Goal: Information Seeking & Learning: Learn about a topic

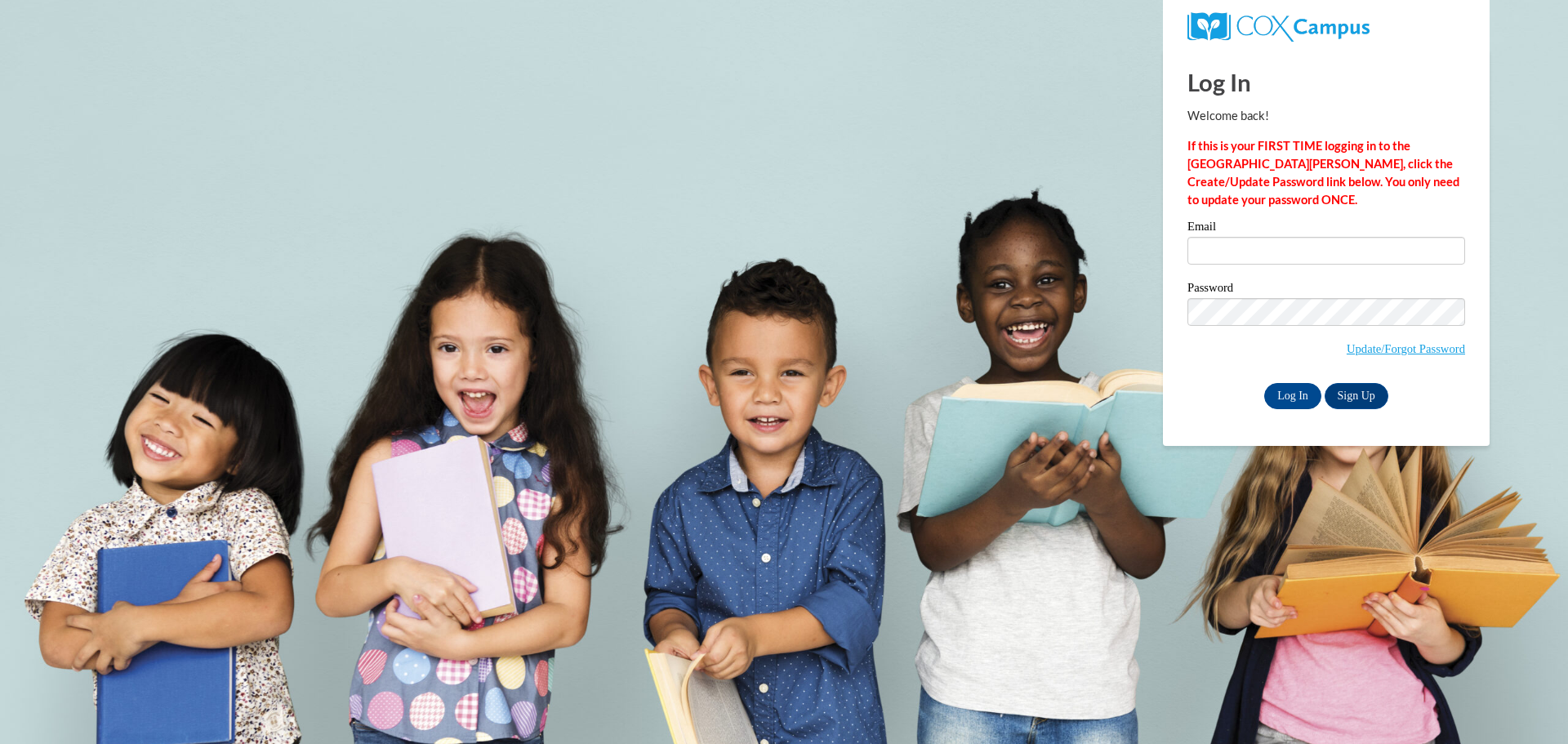
click at [1226, 269] on div "Email" at bounding box center [1326, 248] width 278 height 57
click at [1243, 261] on input "Email" at bounding box center [1326, 251] width 278 height 28
type input "allie@calvarybaptisttuscumbia.com"
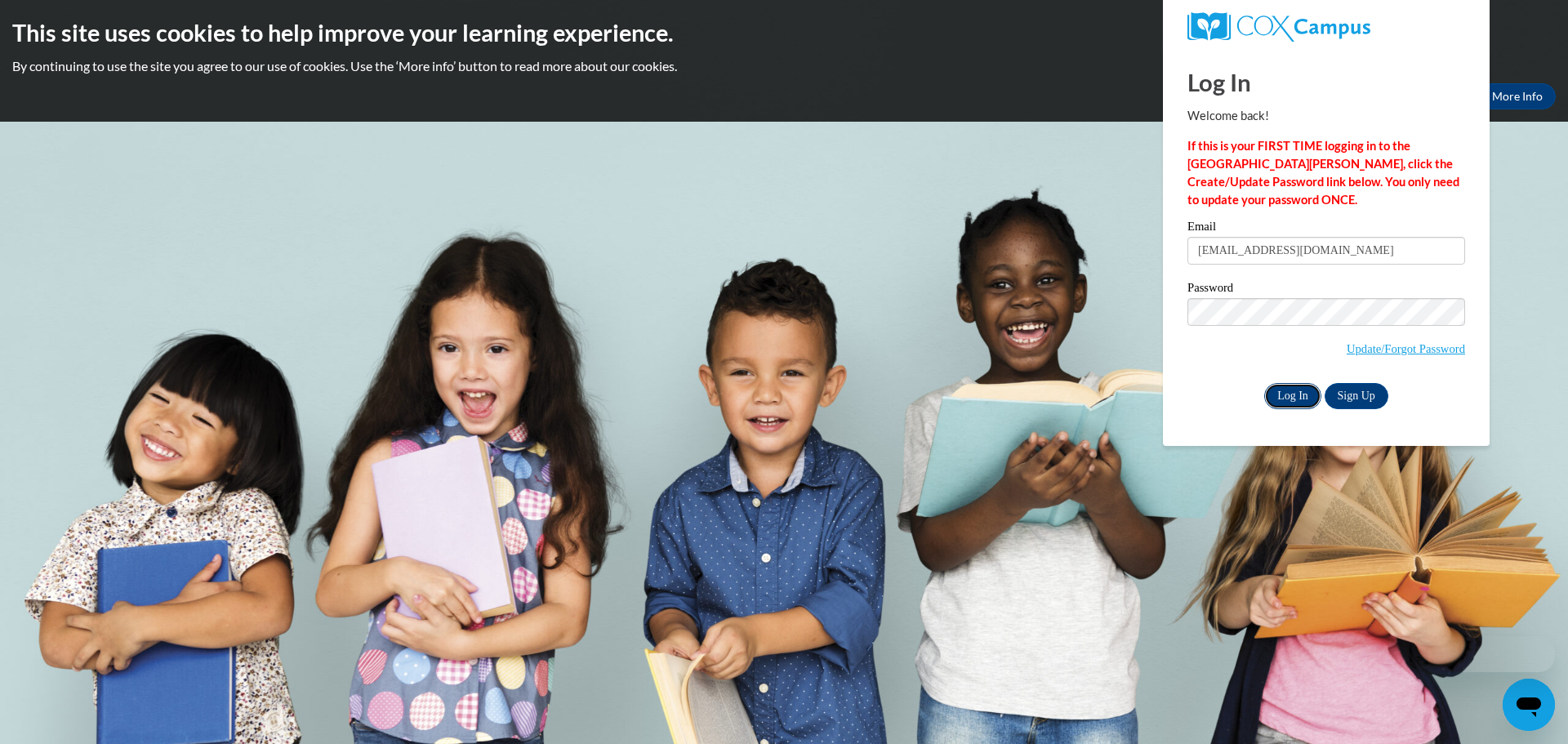
click at [1280, 404] on input "Log In" at bounding box center [1294, 396] width 58 height 26
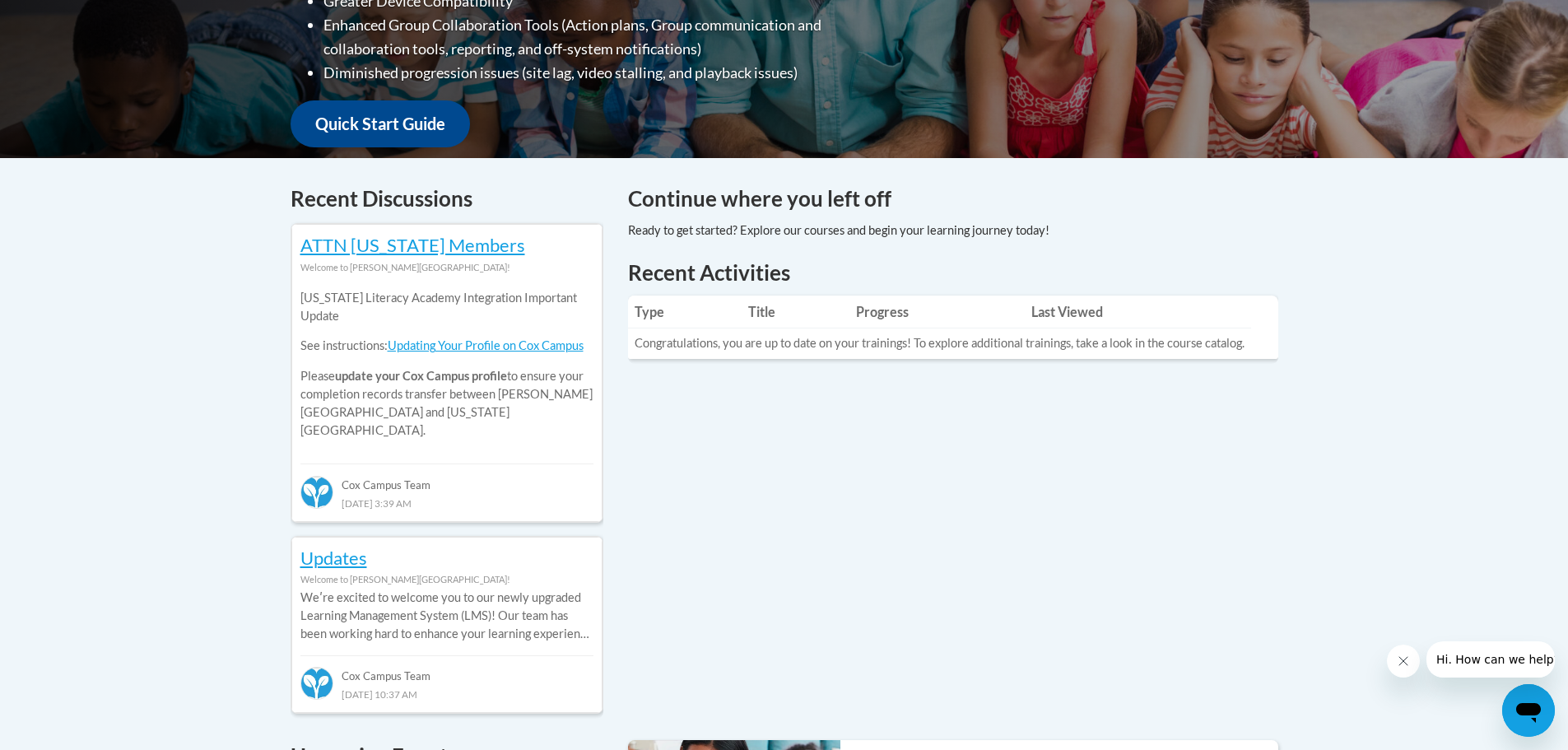
scroll to position [131, 0]
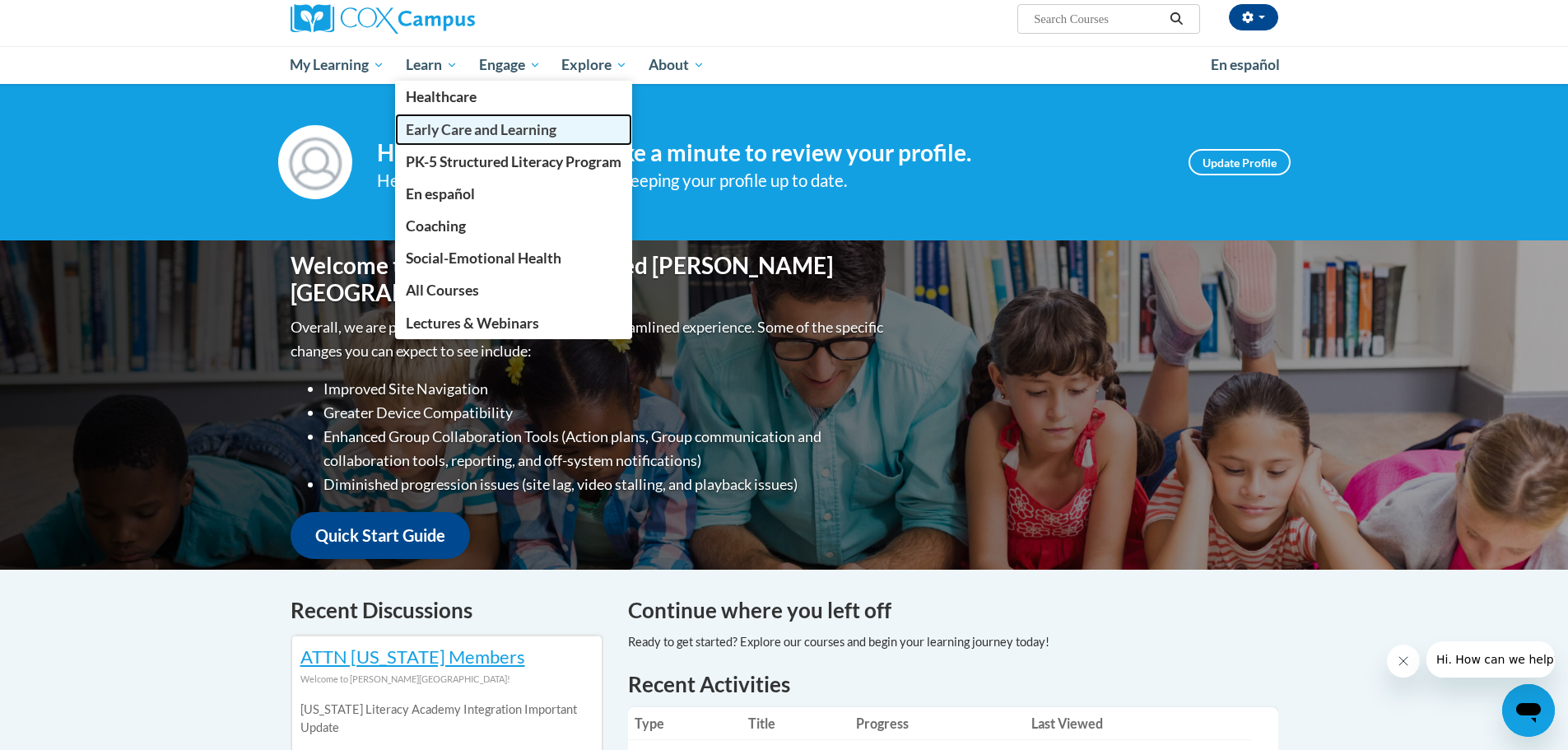
click at [455, 115] on link "Early Care and Learning" at bounding box center [514, 129] width 237 height 32
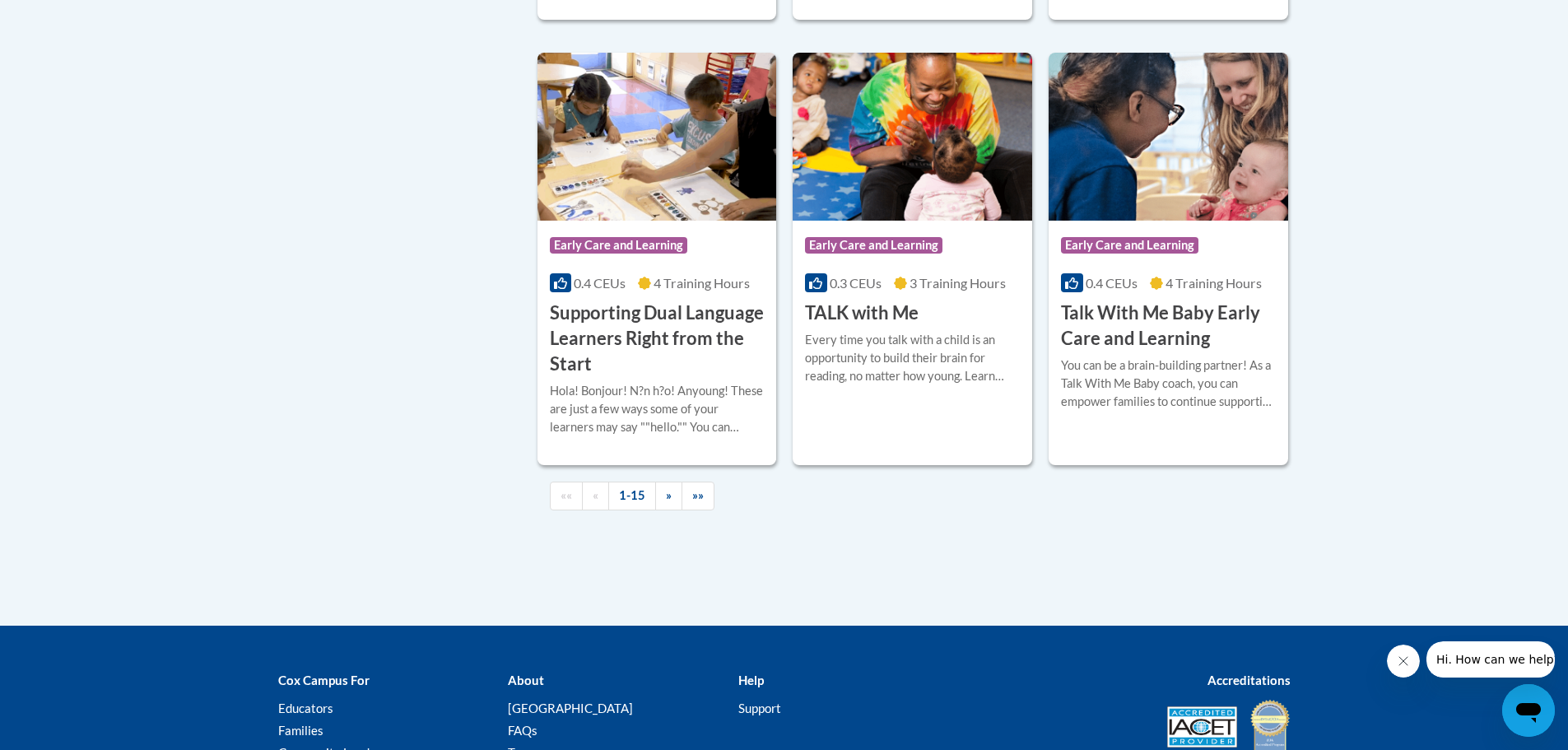
scroll to position [2548, 0]
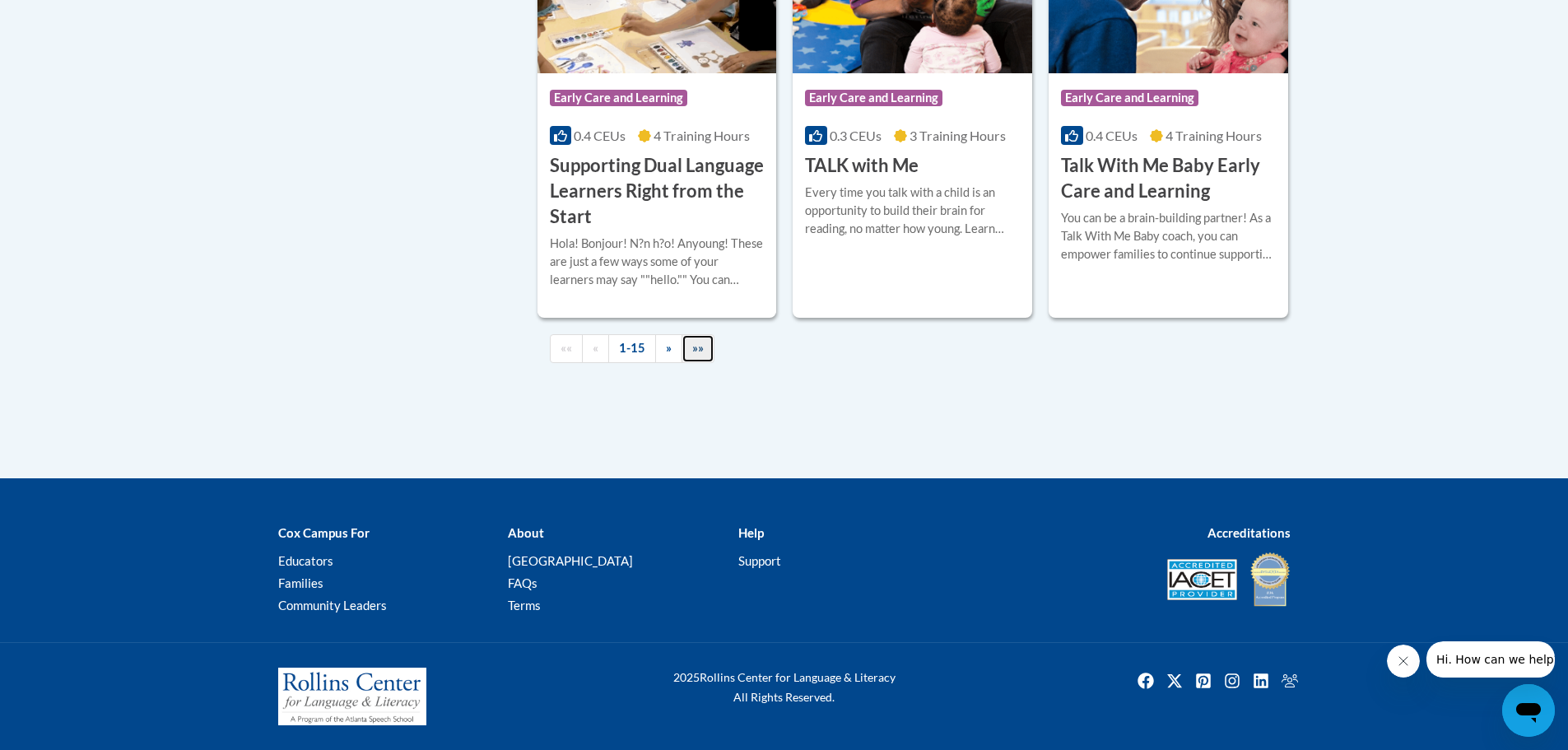
click at [683, 358] on link "»»" at bounding box center [698, 349] width 33 height 29
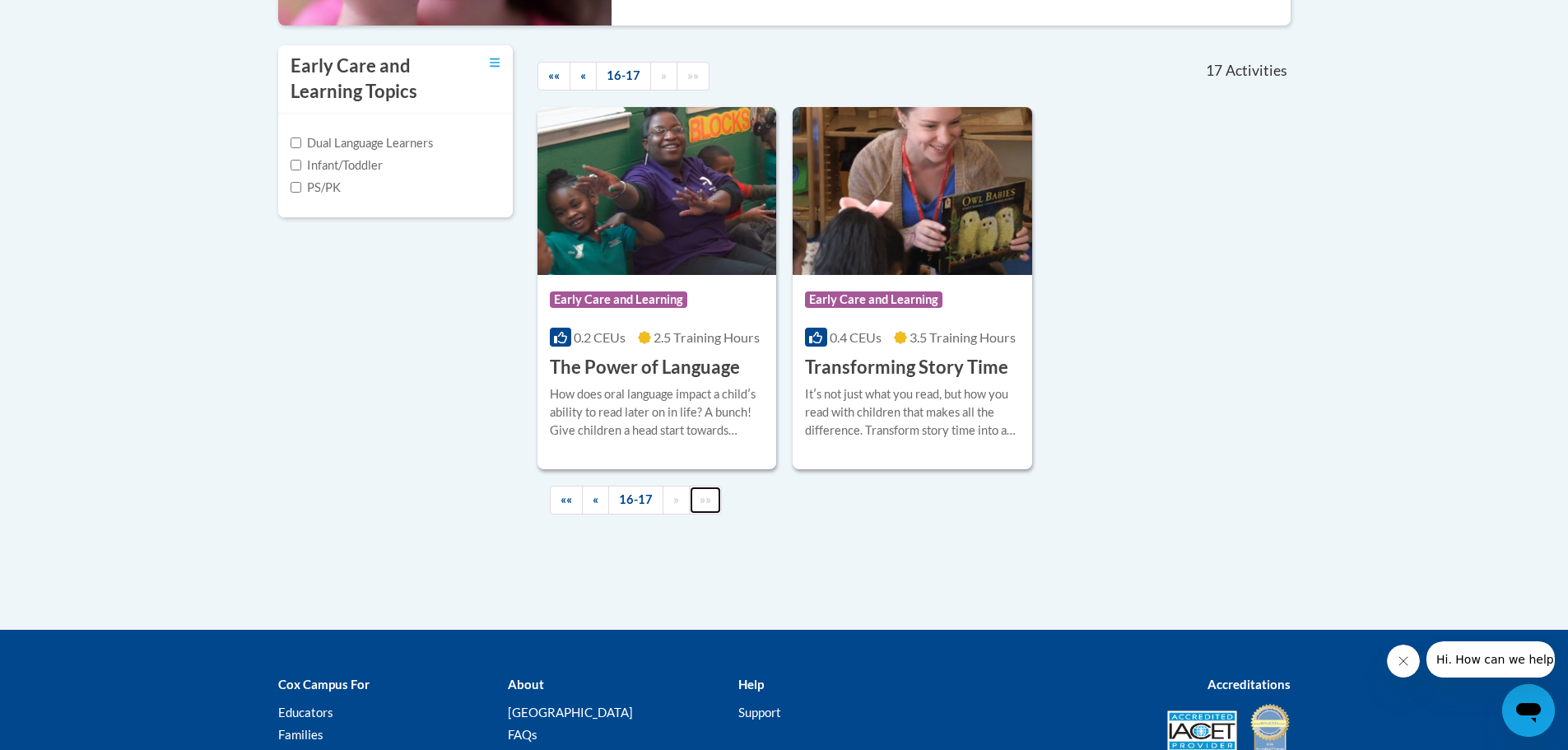
scroll to position [524, 0]
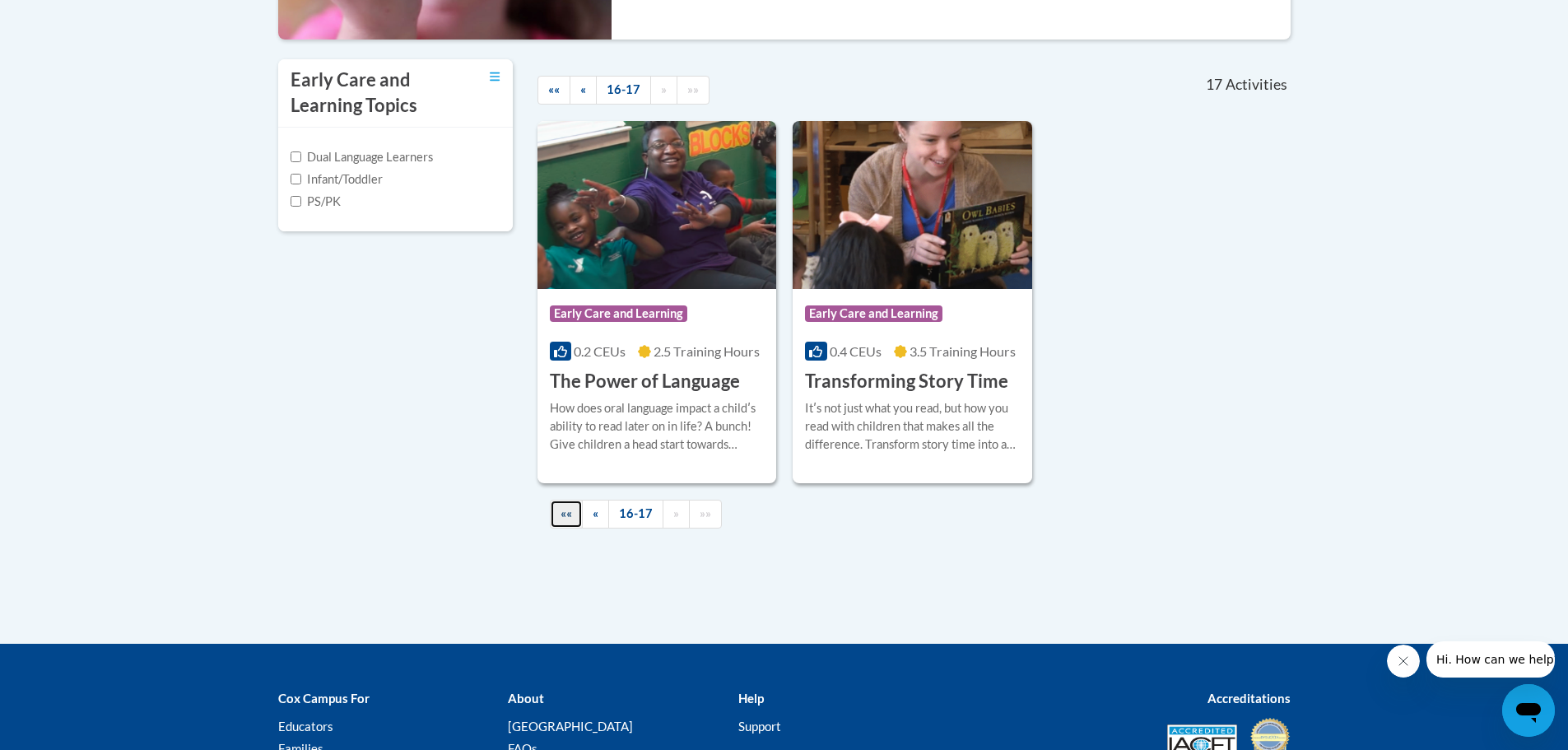
click at [557, 510] on link "««" at bounding box center [567, 514] width 33 height 29
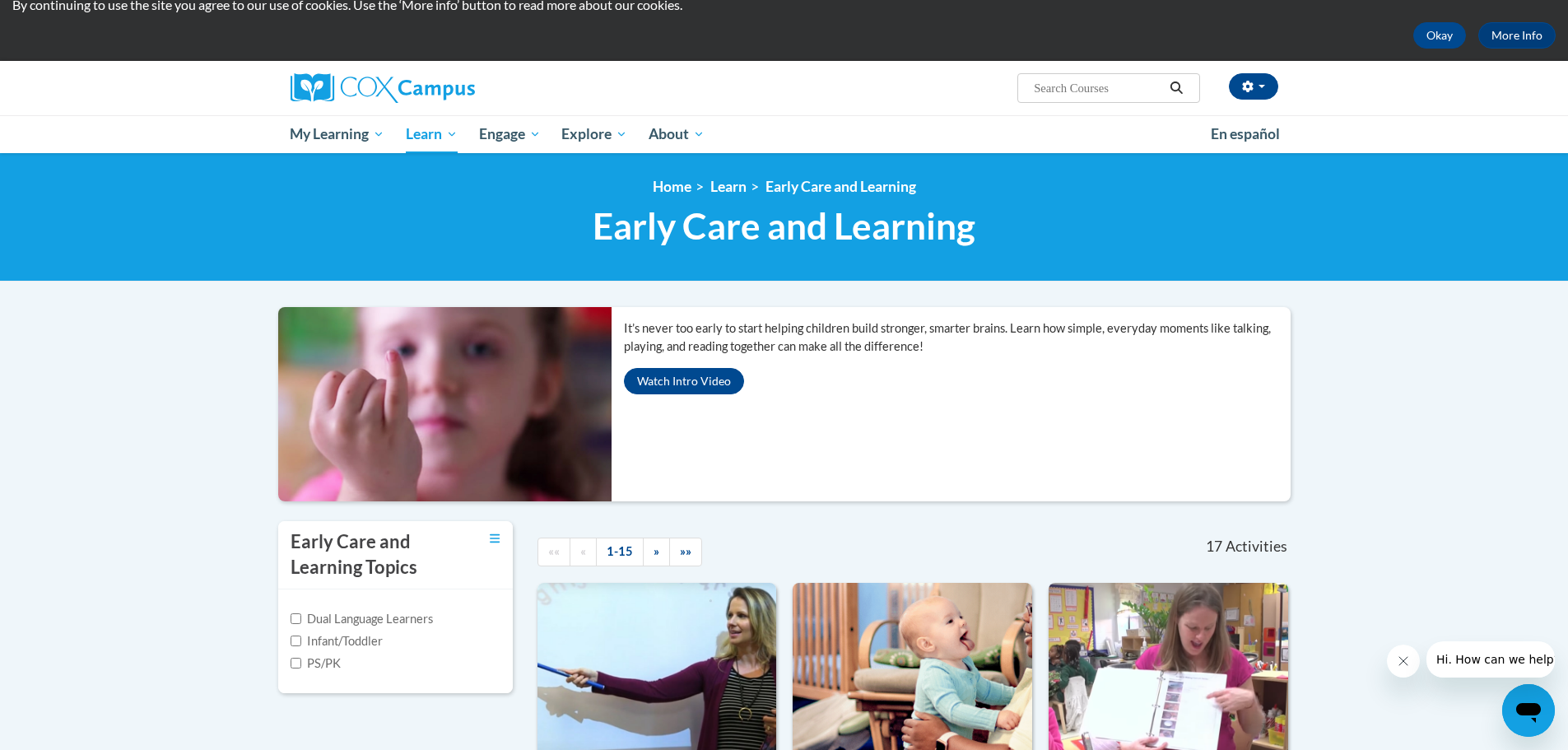
scroll to position [0, 0]
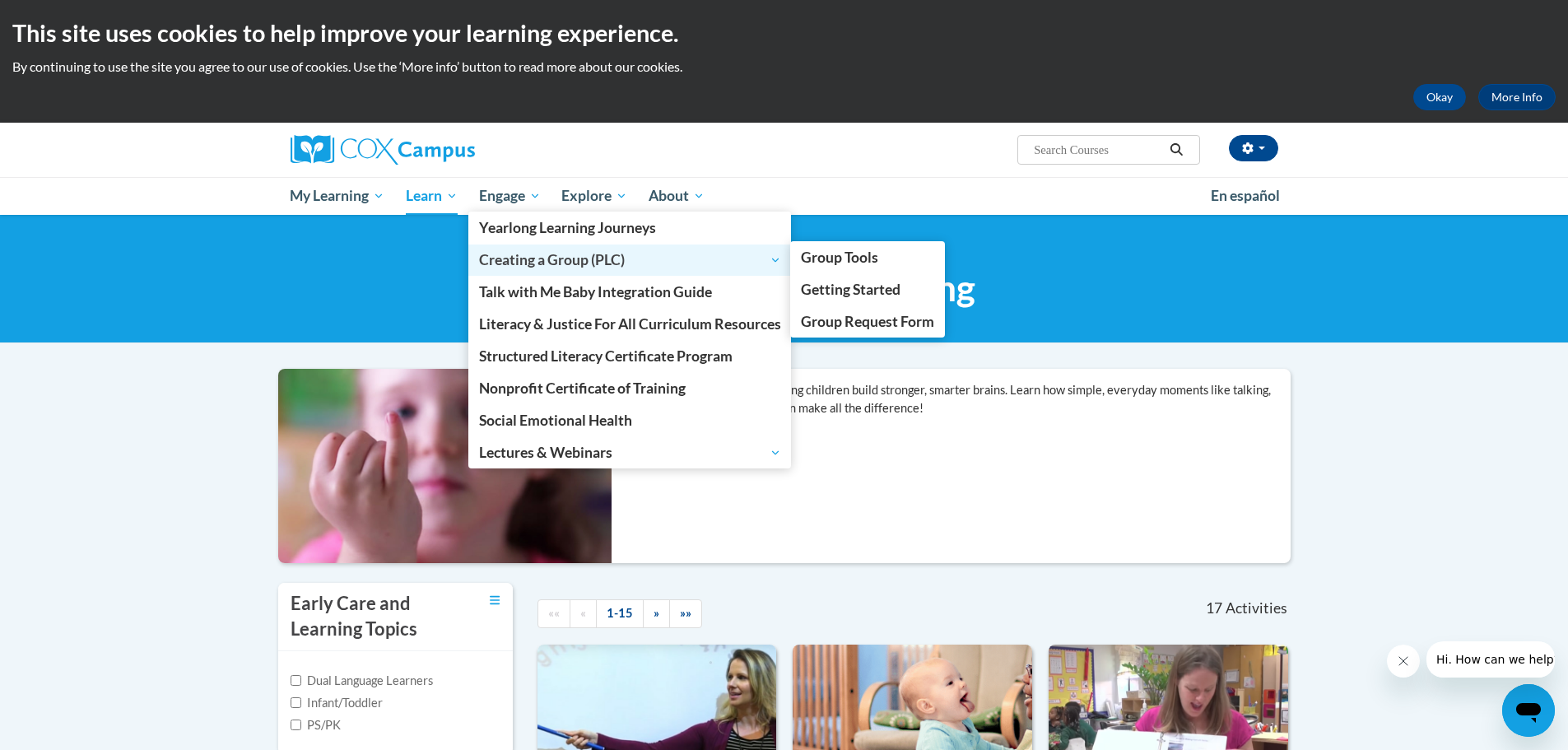
click at [579, 259] on span "Creating a Group (PLC)" at bounding box center [630, 260] width 302 height 20
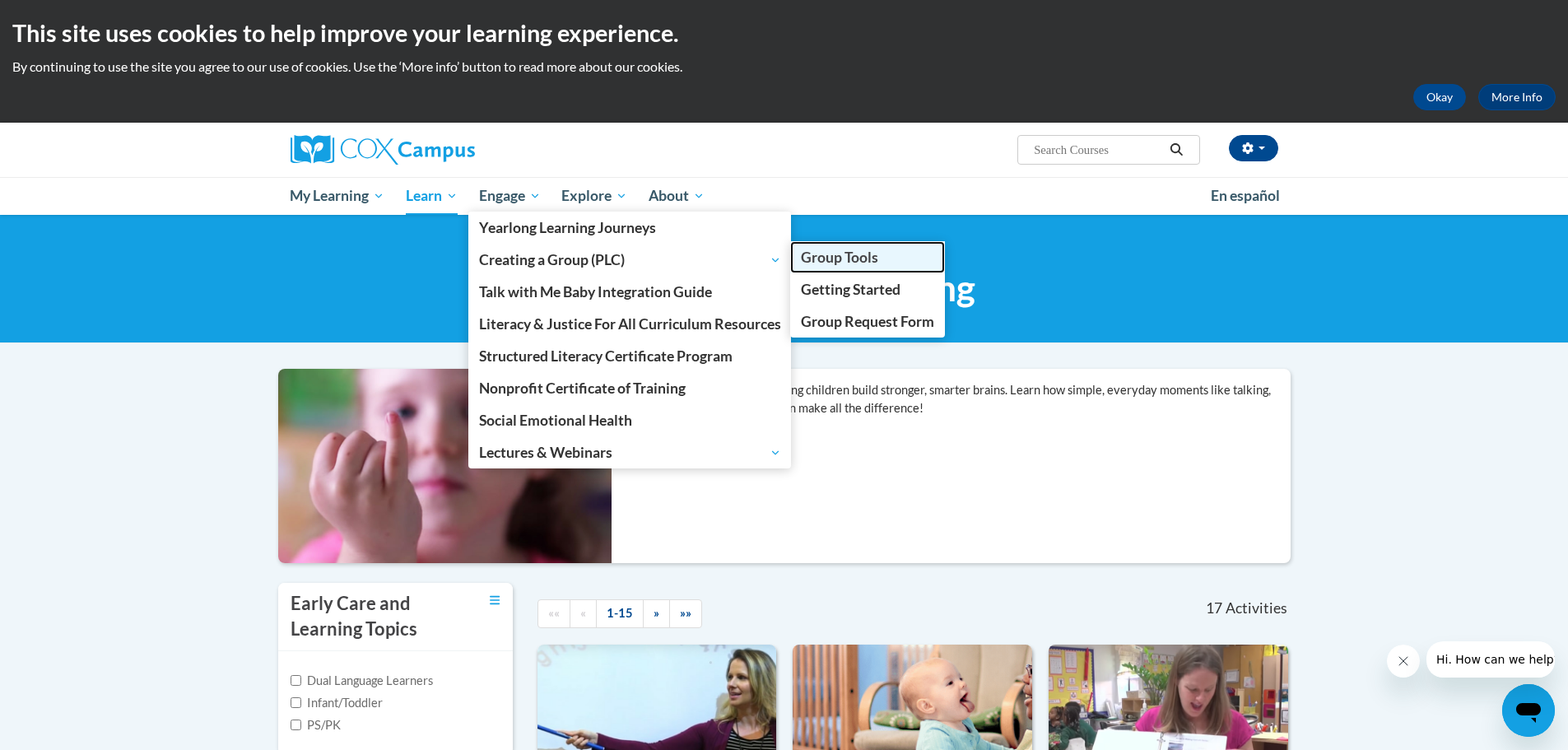
click at [835, 261] on span "Group Tools" at bounding box center [839, 257] width 77 height 17
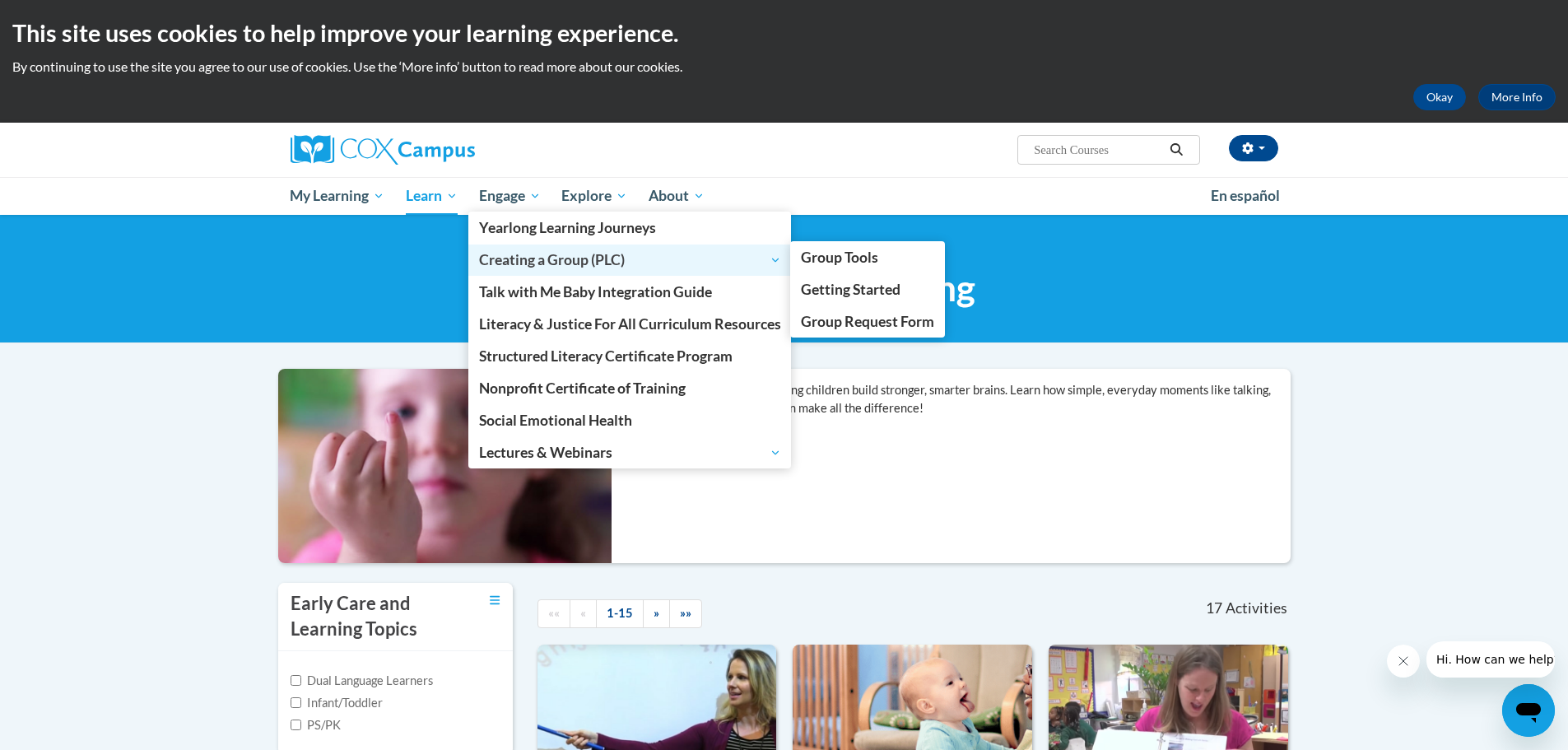
click at [574, 268] on span "Creating a Group (PLC)" at bounding box center [630, 260] width 302 height 20
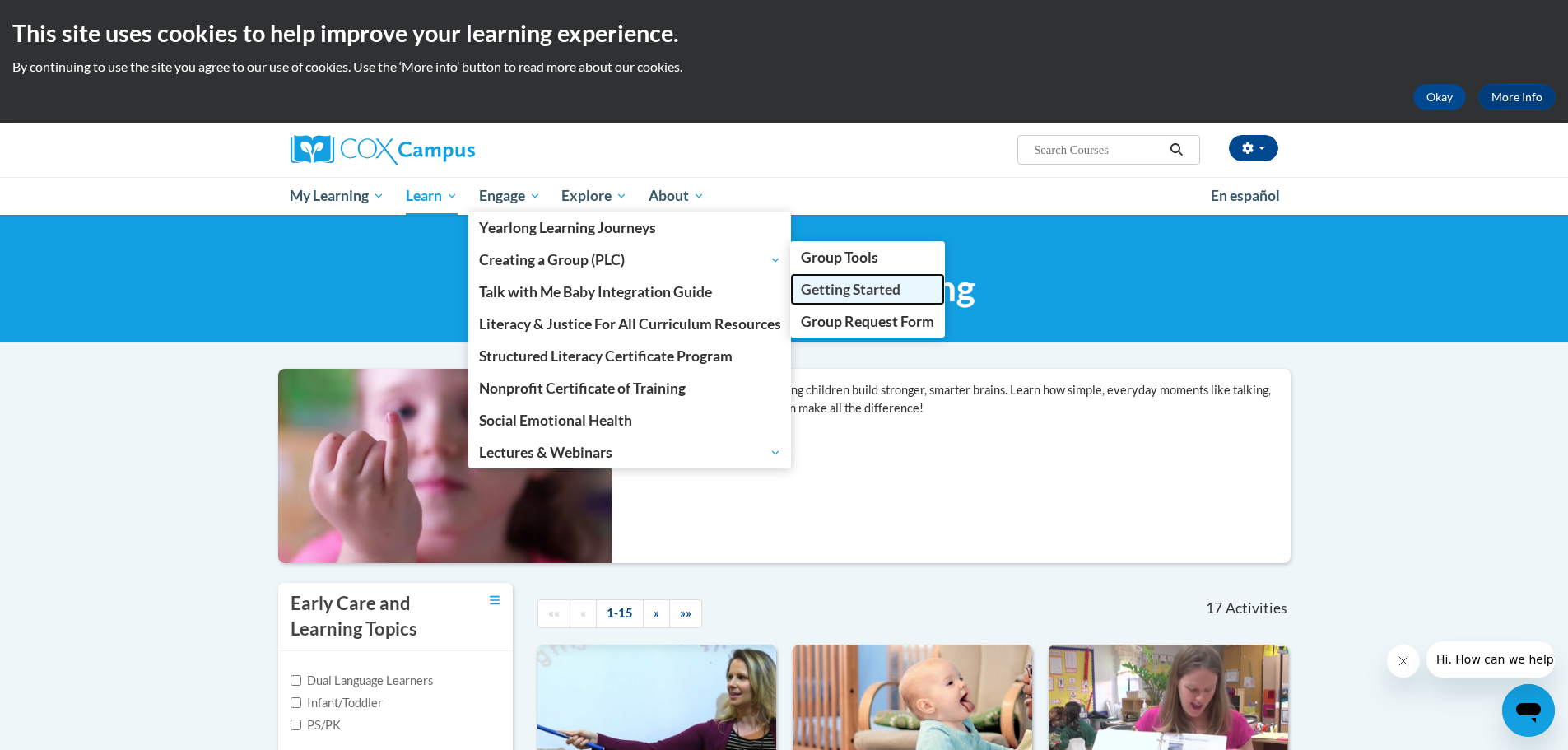
click at [843, 286] on span "Getting Started" at bounding box center [851, 289] width 99 height 17
click at [820, 256] on span "Group Tools" at bounding box center [839, 257] width 77 height 17
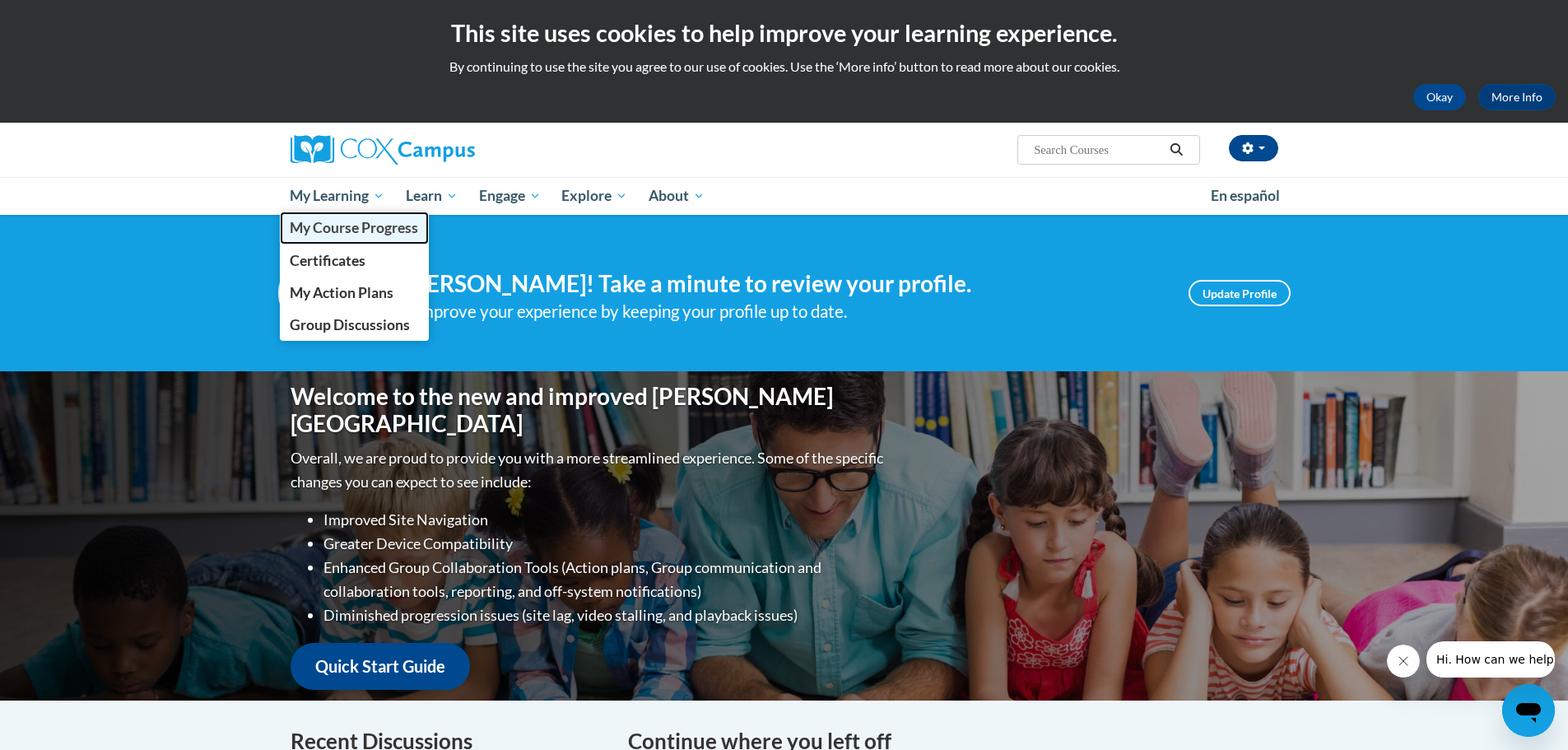
click at [364, 235] on span "My Course Progress" at bounding box center [354, 227] width 128 height 17
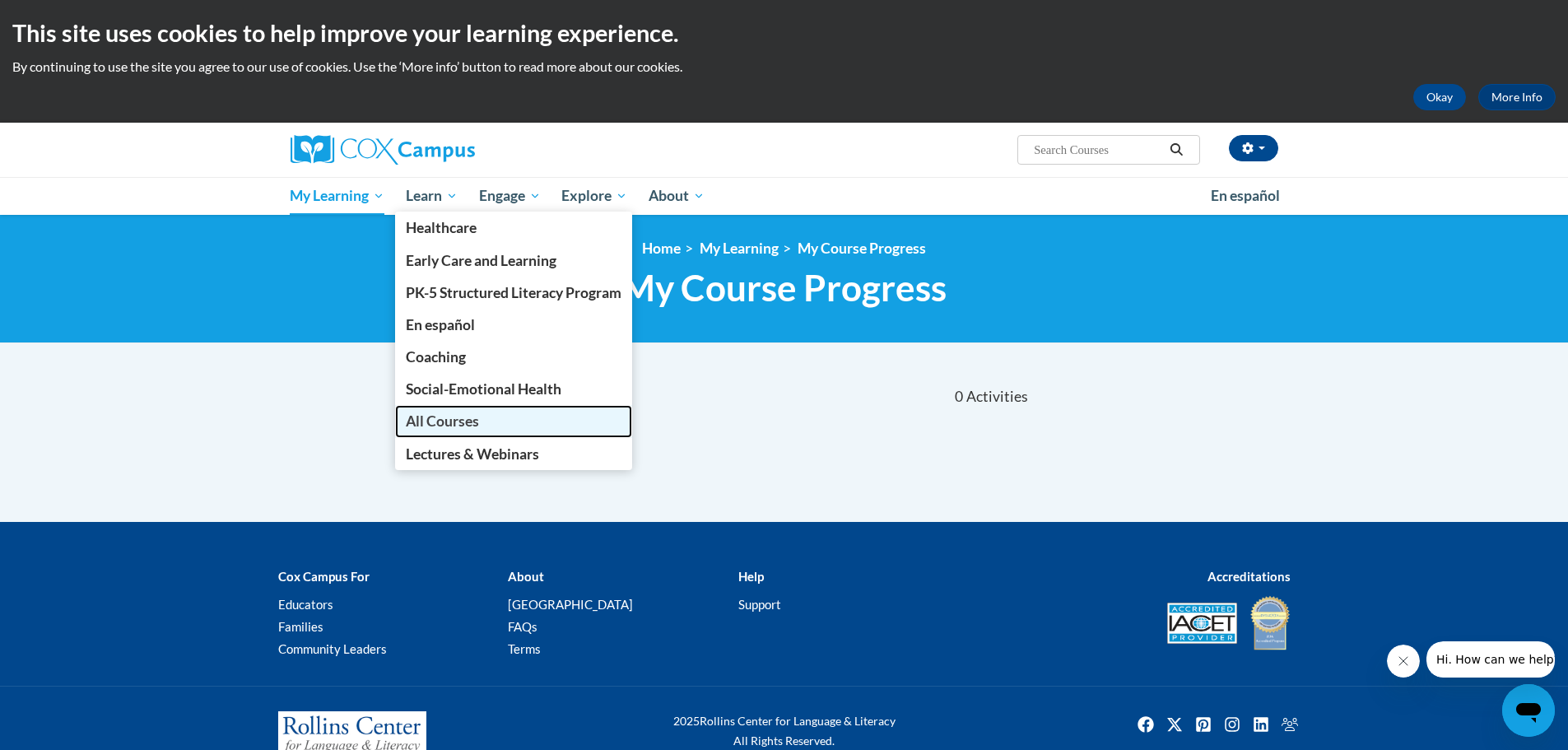
click at [427, 413] on span "All Courses" at bounding box center [442, 421] width 73 height 17
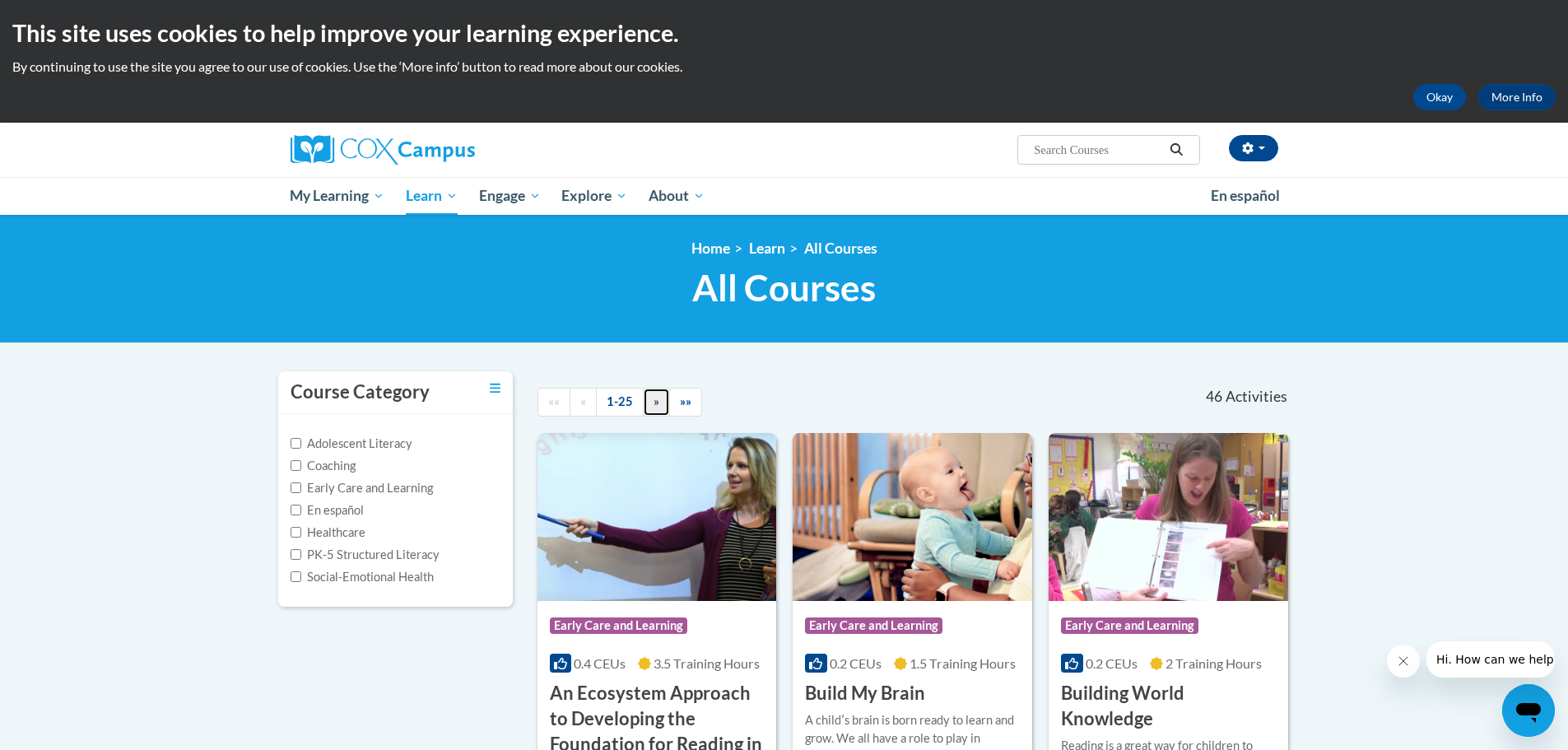
click at [662, 394] on link "»" at bounding box center [656, 402] width 27 height 29
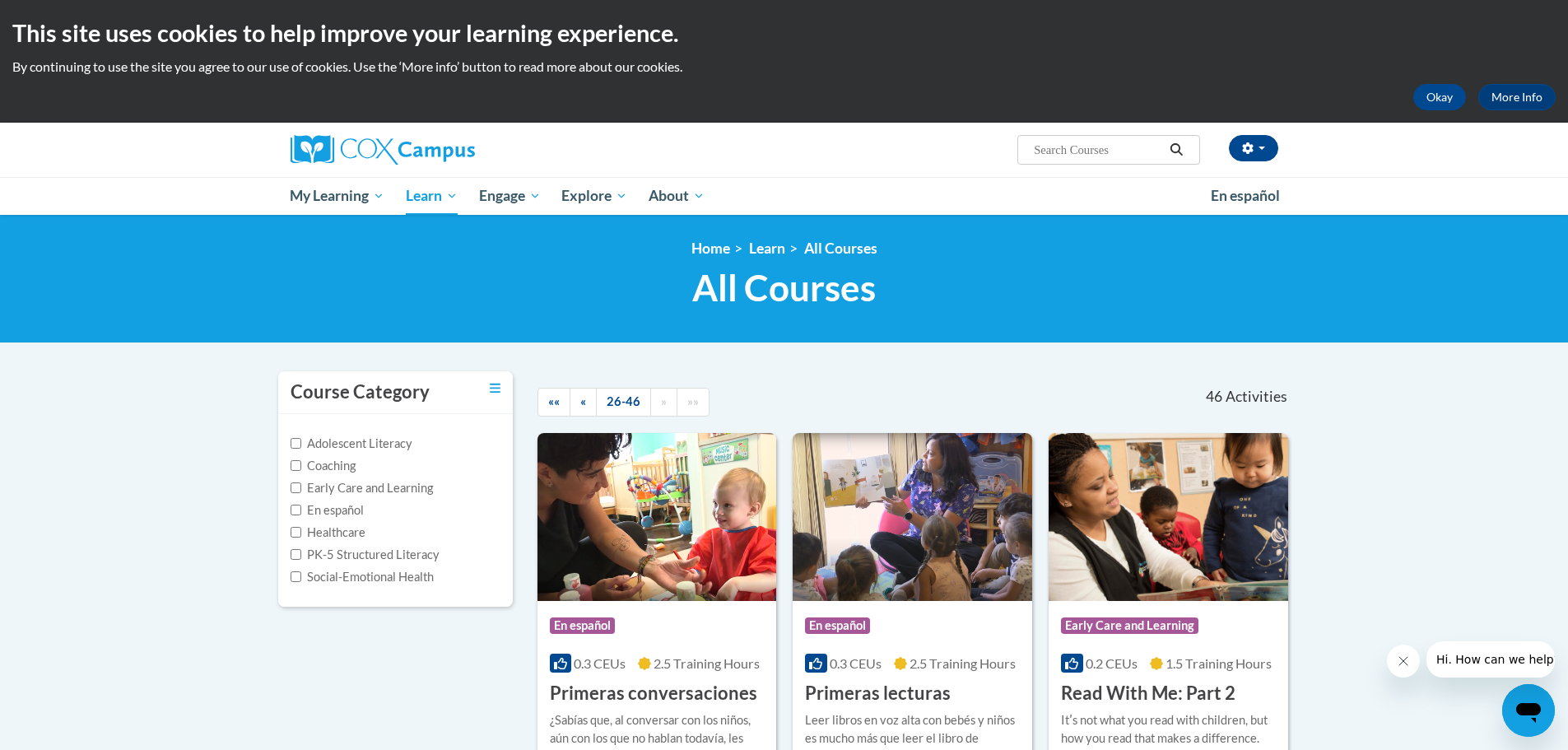
click at [349, 484] on label "Early Care and Learning" at bounding box center [362, 488] width 142 height 18
click at [302, 484] on input "Early Care and Learning" at bounding box center [296, 487] width 11 height 11
checkbox input "true"
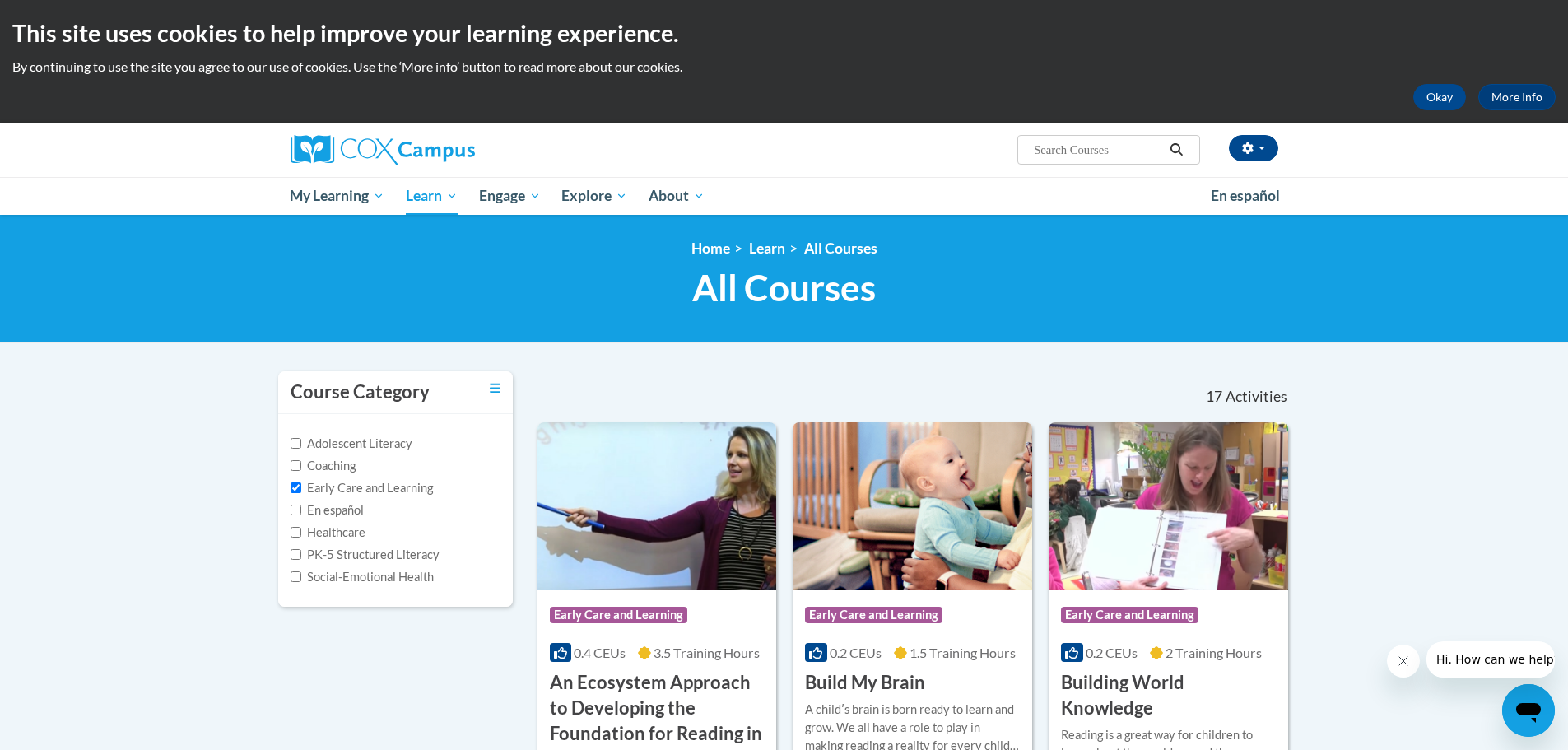
click at [362, 576] on label "Social-Emotional Health" at bounding box center [362, 578] width 143 height 18
click at [302, 576] on input "Social-Emotional Health" at bounding box center [296, 577] width 11 height 11
checkbox input "true"
click at [379, 486] on label "Early Care and Learning" at bounding box center [362, 488] width 142 height 18
click at [302, 486] on input "Early Care and Learning" at bounding box center [296, 487] width 11 height 11
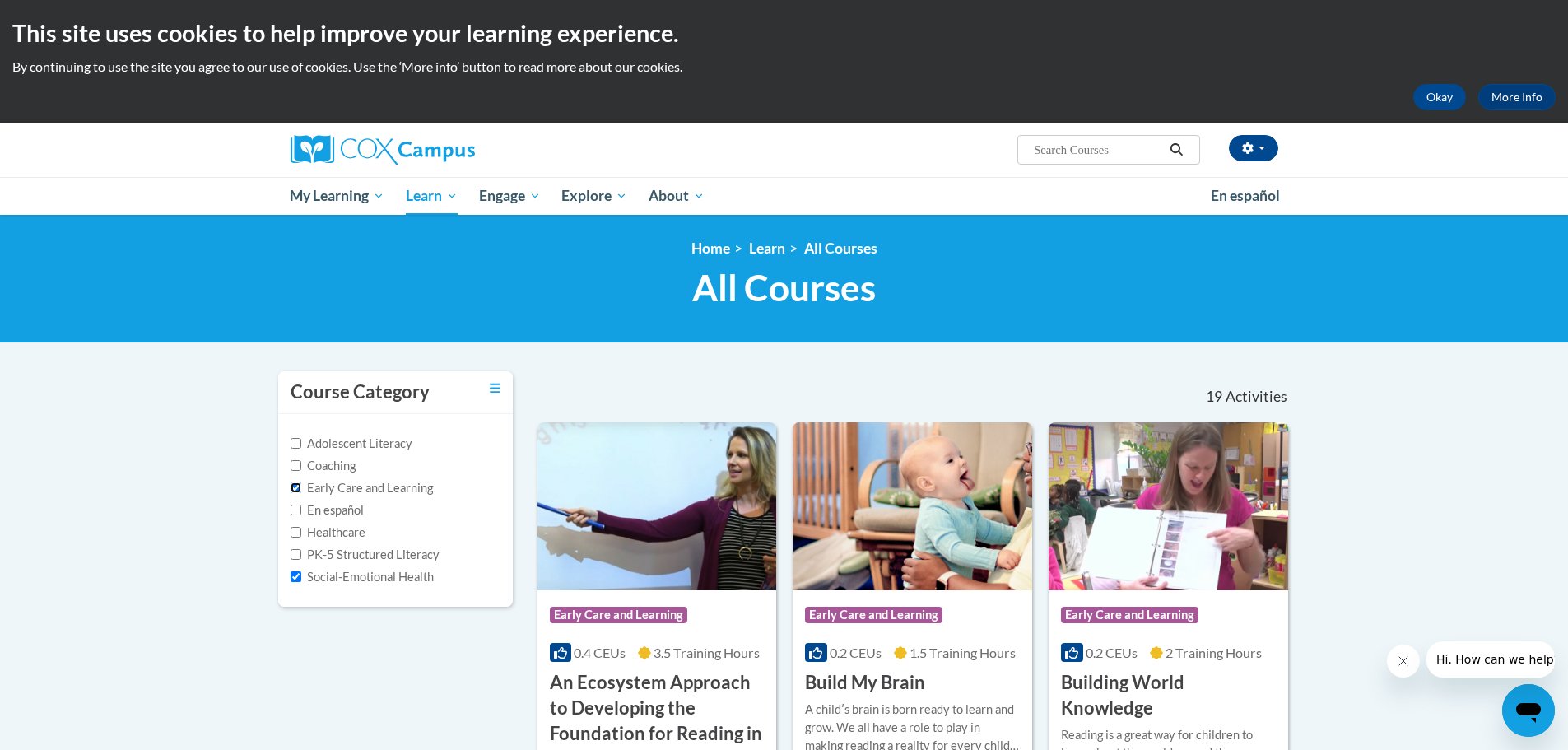
checkbox input "false"
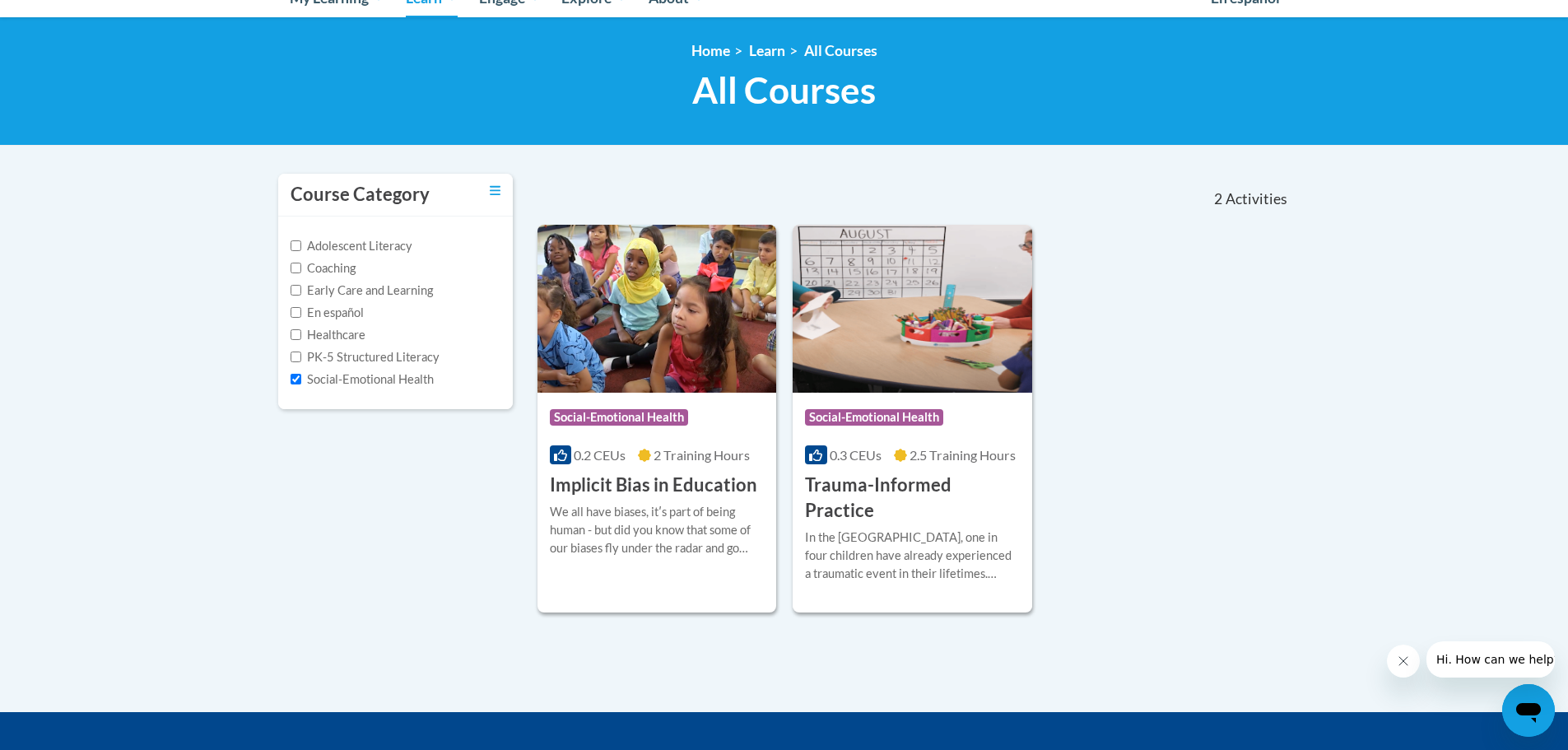
scroll to position [247, 0]
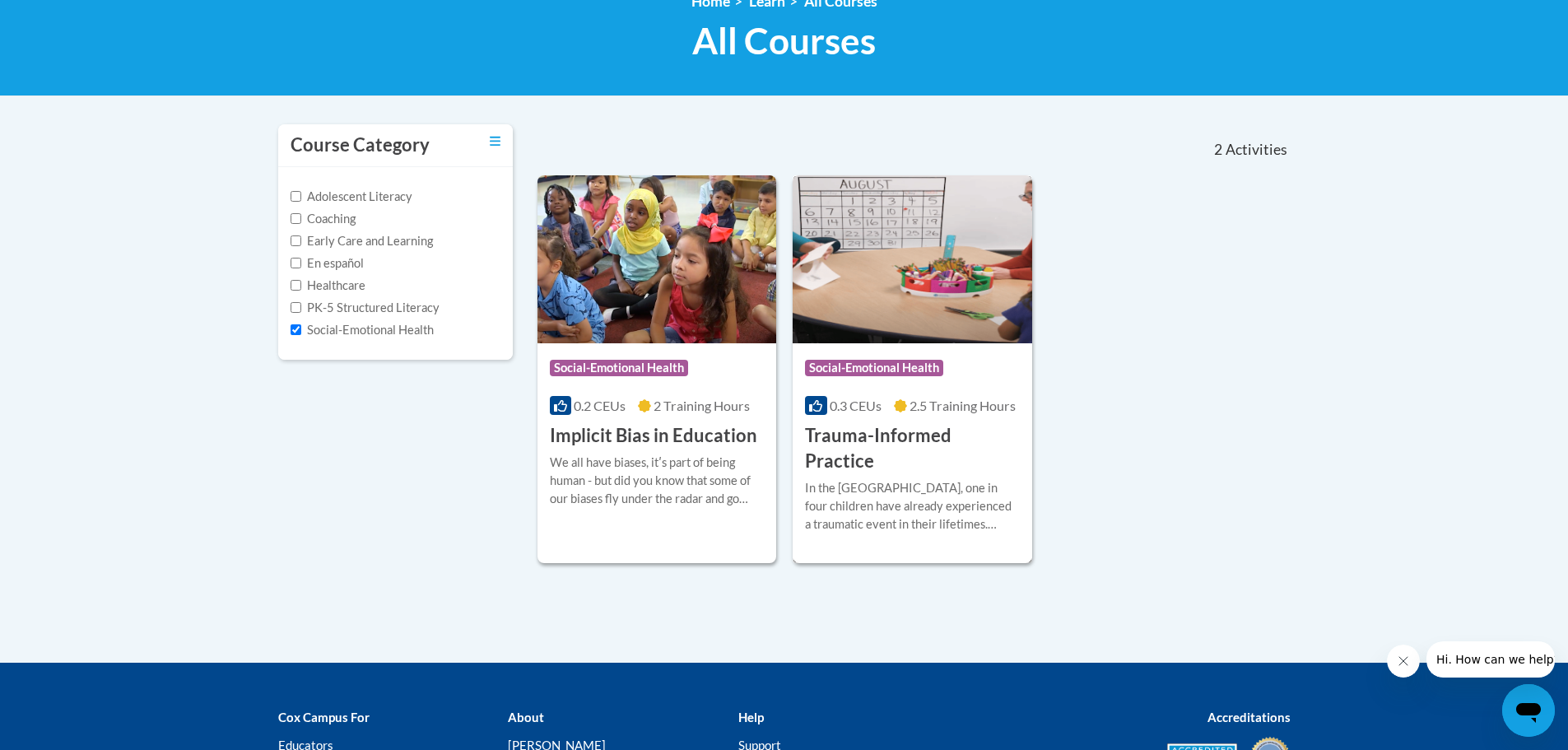
click at [887, 429] on h3 "Trauma-Informed Practice" at bounding box center [912, 449] width 215 height 51
